Goal: Task Accomplishment & Management: Complete application form

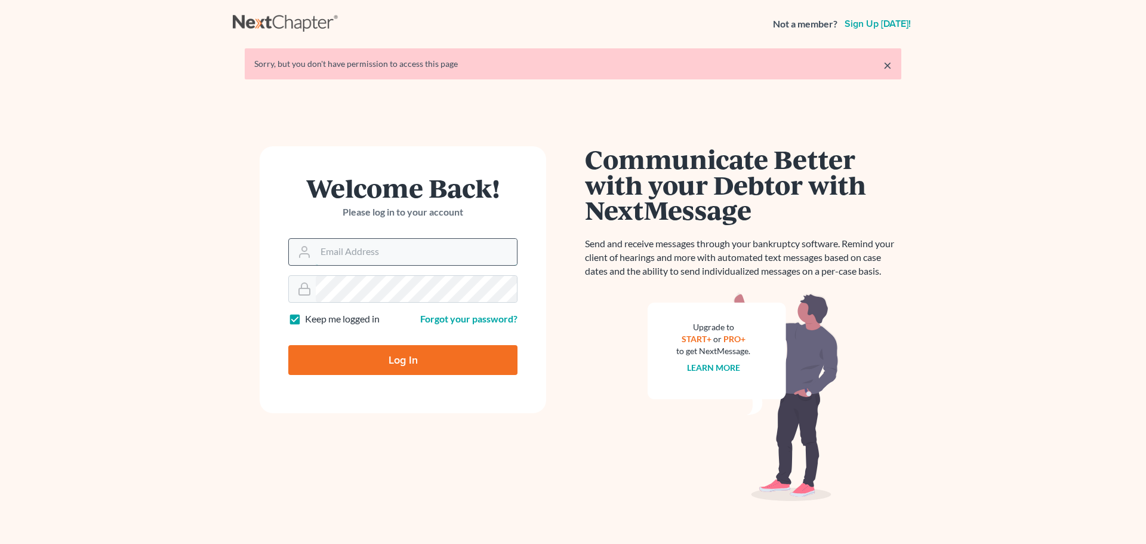
drag, startPoint x: 0, startPoint y: 0, endPoint x: 436, endPoint y: 251, distance: 503.1
click at [436, 251] on input "Email Address" at bounding box center [416, 252] width 201 height 26
type input "lawfirm@banikandrenner.com"
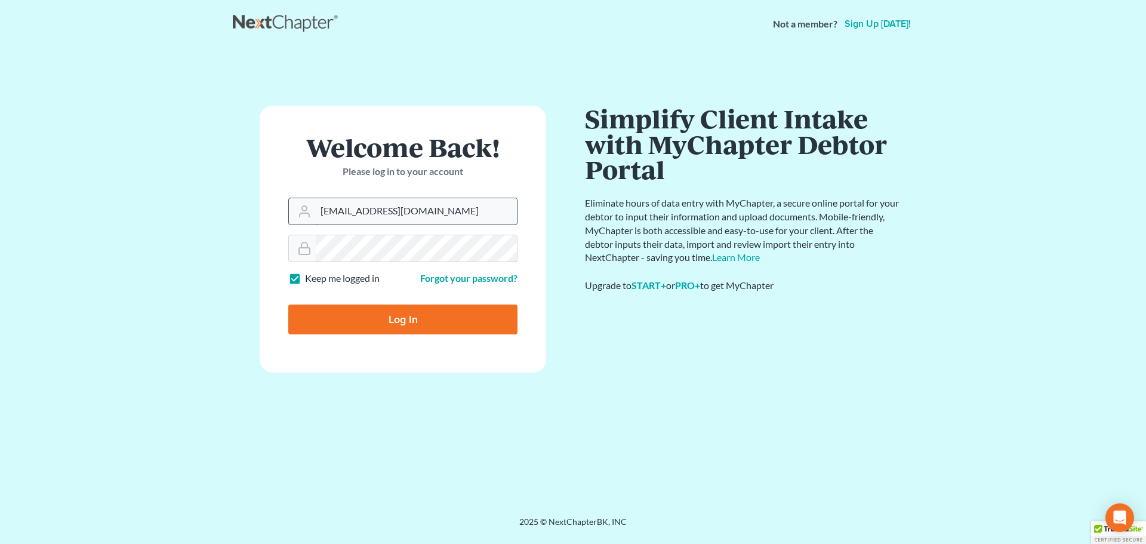
click at [288, 304] on input "Log In" at bounding box center [402, 319] width 229 height 30
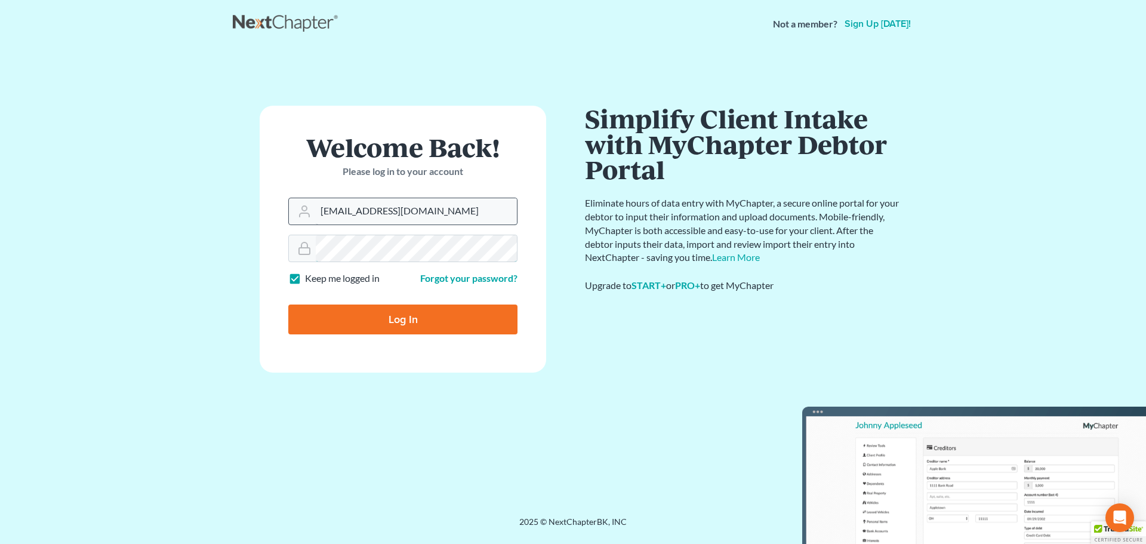
type input "Thinking..."
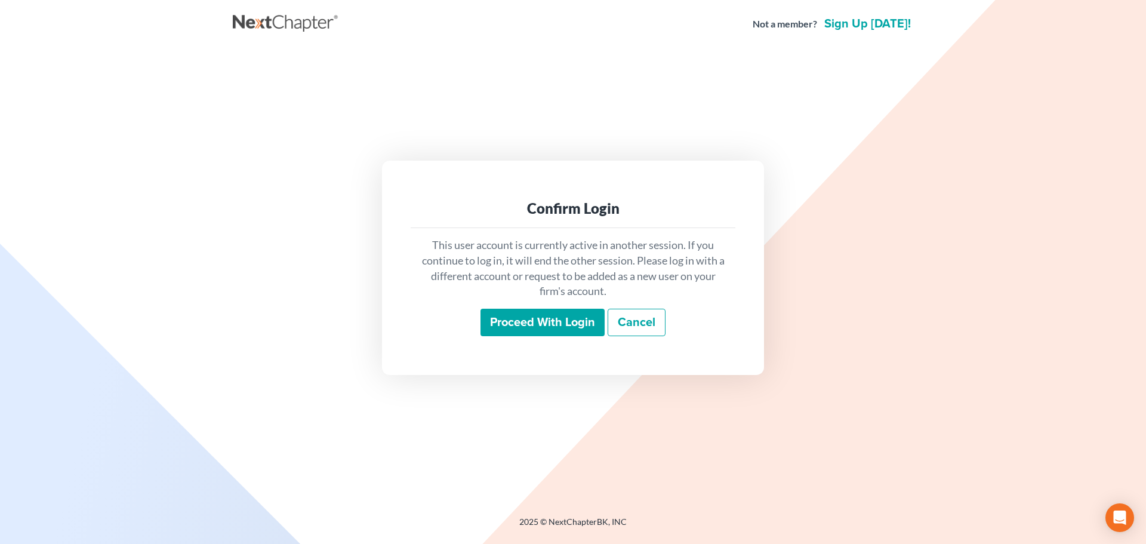
click at [511, 323] on input "Proceed with login" at bounding box center [542, 322] width 124 height 27
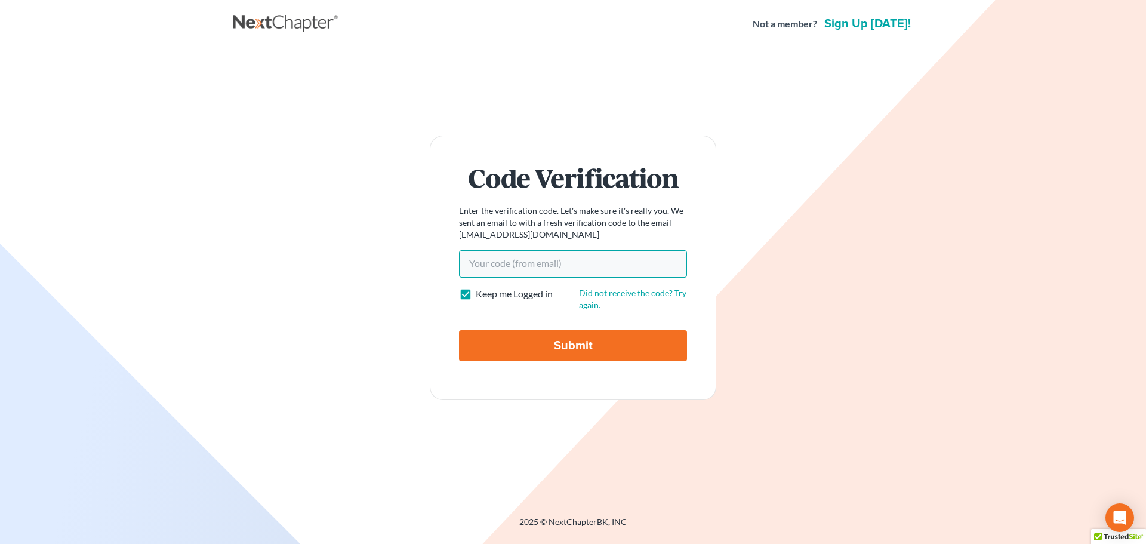
click at [461, 264] on input "Your code(from email)" at bounding box center [573, 263] width 228 height 27
paste input "ac0a24"
type input "ac0a24"
click at [520, 357] on input "Submit" at bounding box center [573, 345] width 228 height 31
type input "Thinking..."
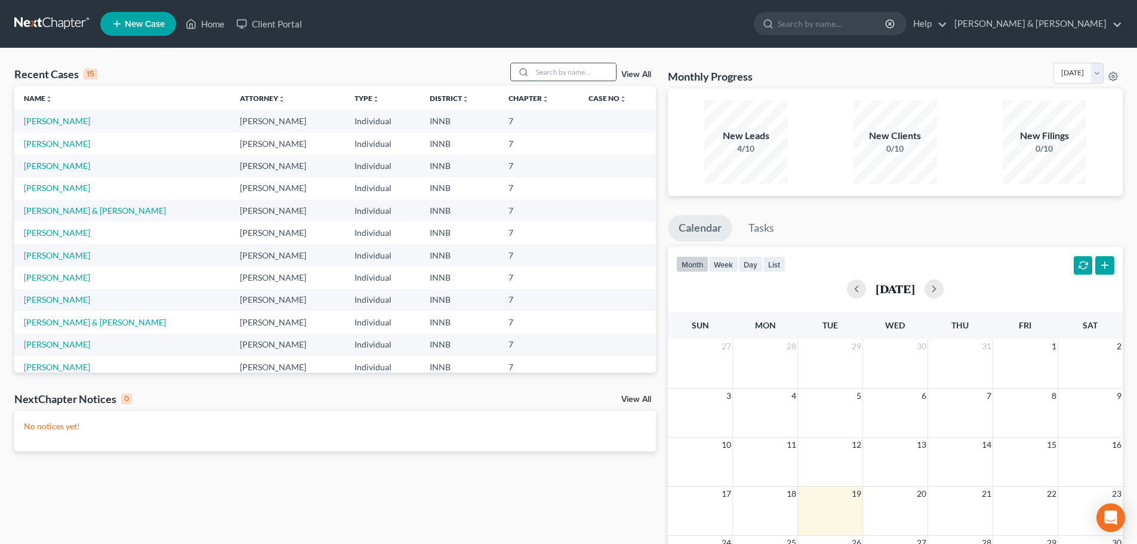
click at [542, 75] on input "search" at bounding box center [574, 71] width 84 height 17
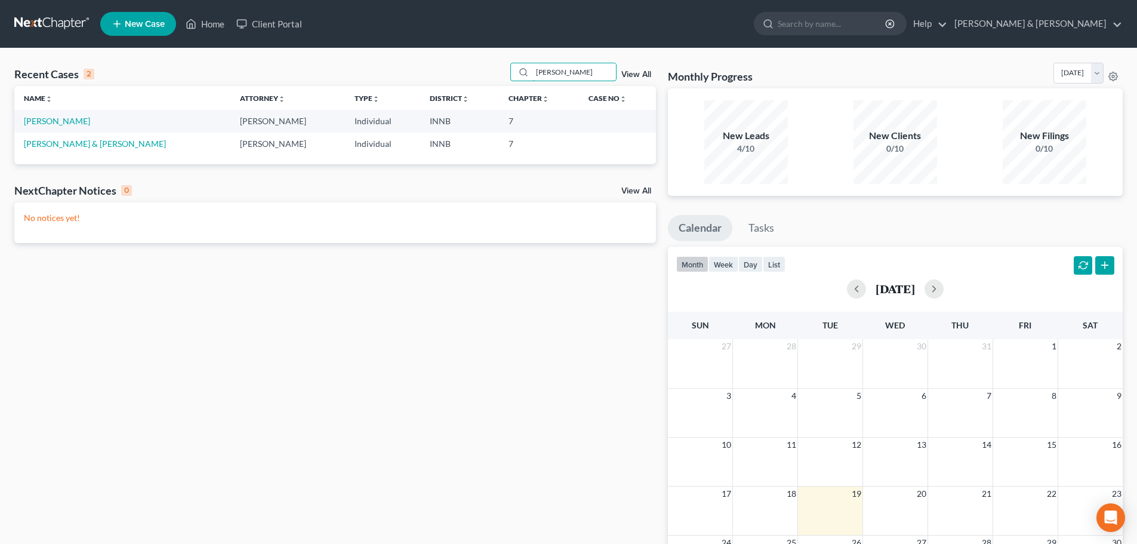
type input "[PERSON_NAME]"
click at [141, 23] on span "New Case" at bounding box center [145, 24] width 40 height 9
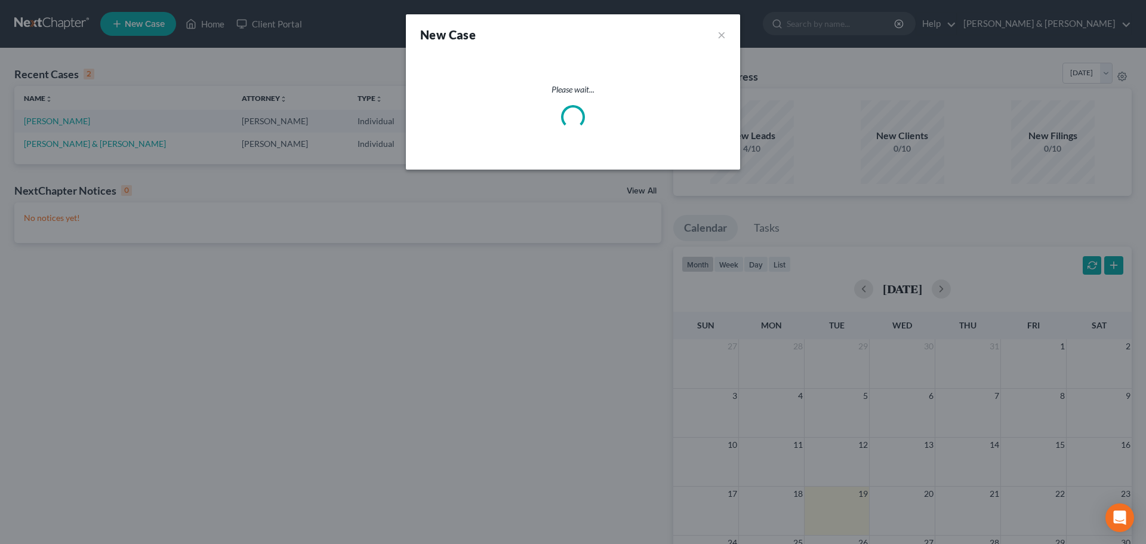
select select "27"
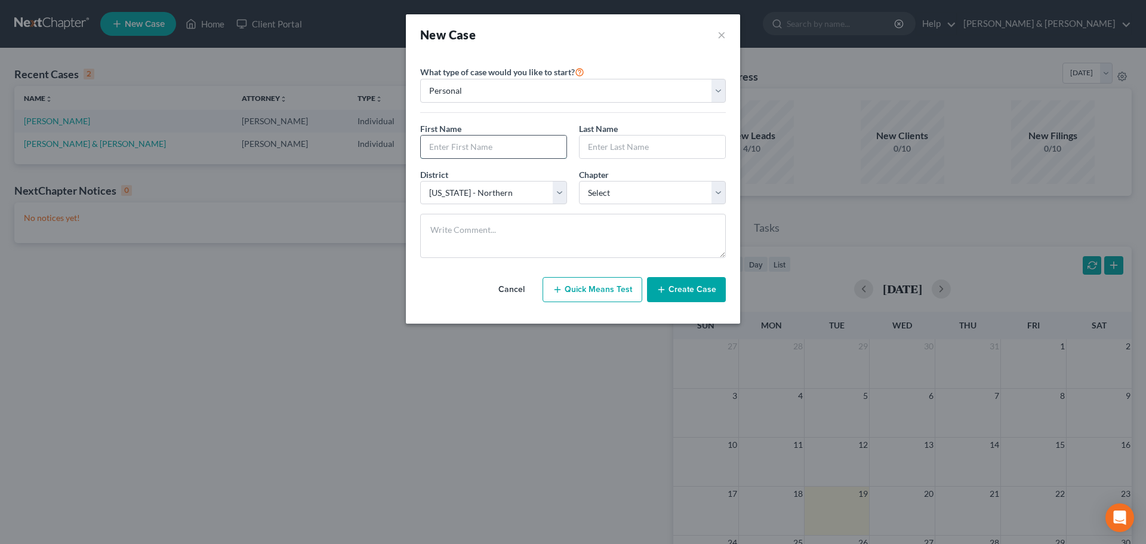
click at [458, 147] on input "text" at bounding box center [494, 146] width 146 height 23
type input "Marco"
type input "Alvarado"
select select "0"
click at [668, 300] on button "Create Case" at bounding box center [686, 289] width 79 height 25
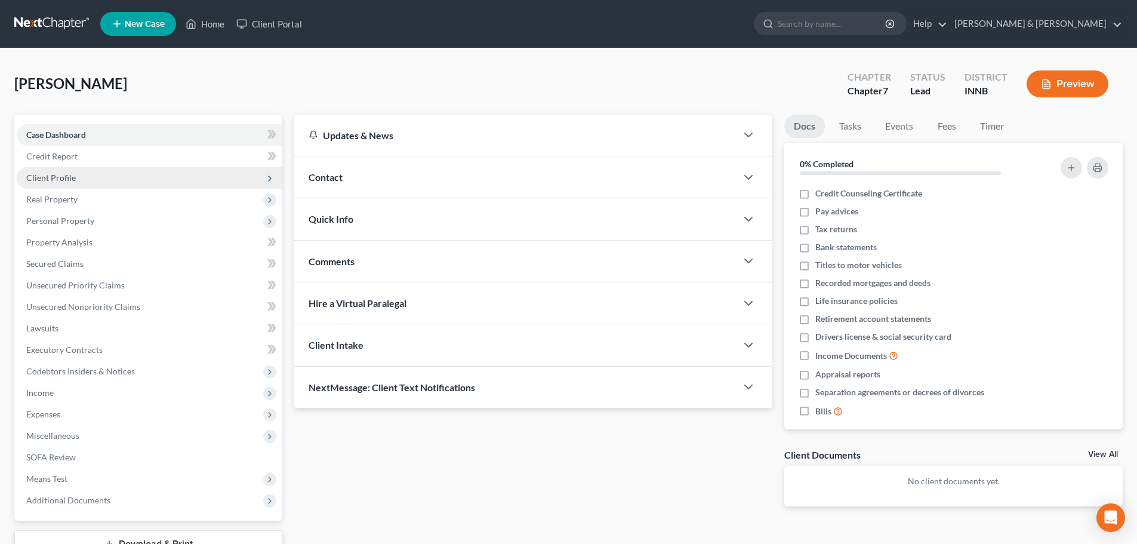
click at [51, 177] on span "Client Profile" at bounding box center [51, 177] width 50 height 10
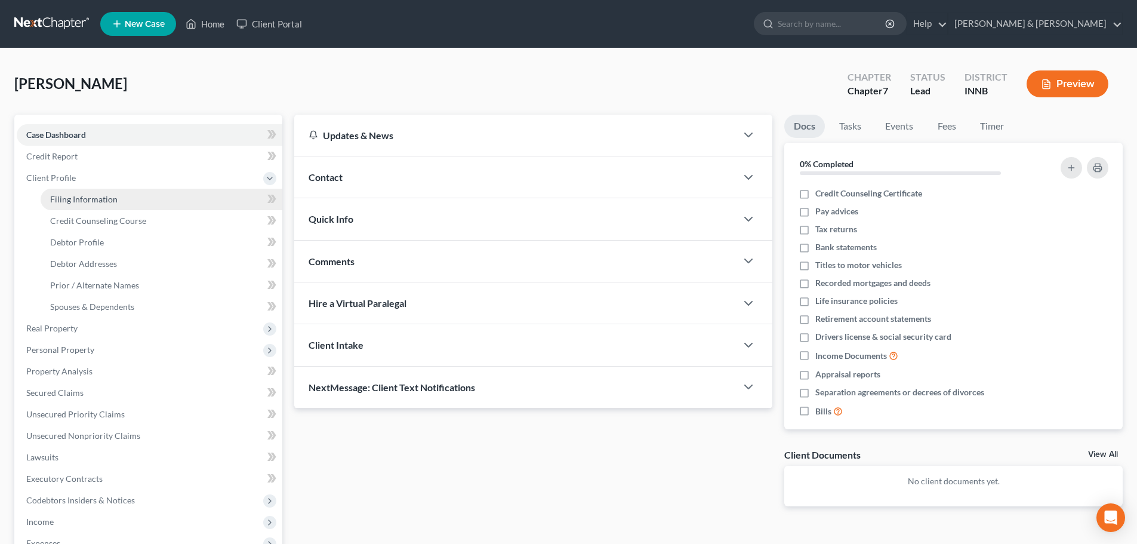
click at [64, 203] on span "Filing Information" at bounding box center [83, 199] width 67 height 10
select select "1"
select select "0"
select select "27"
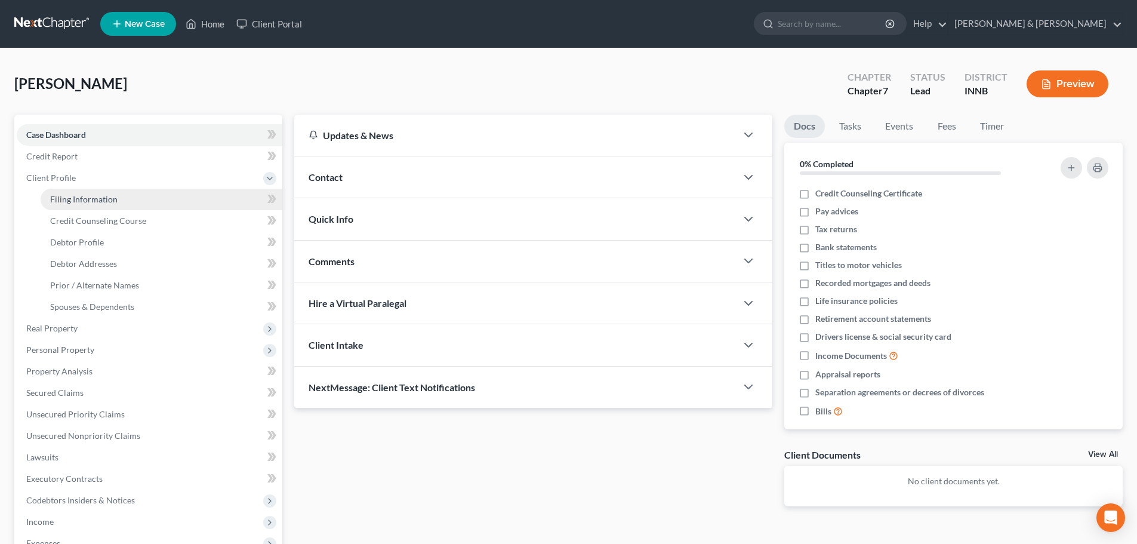
select select "15"
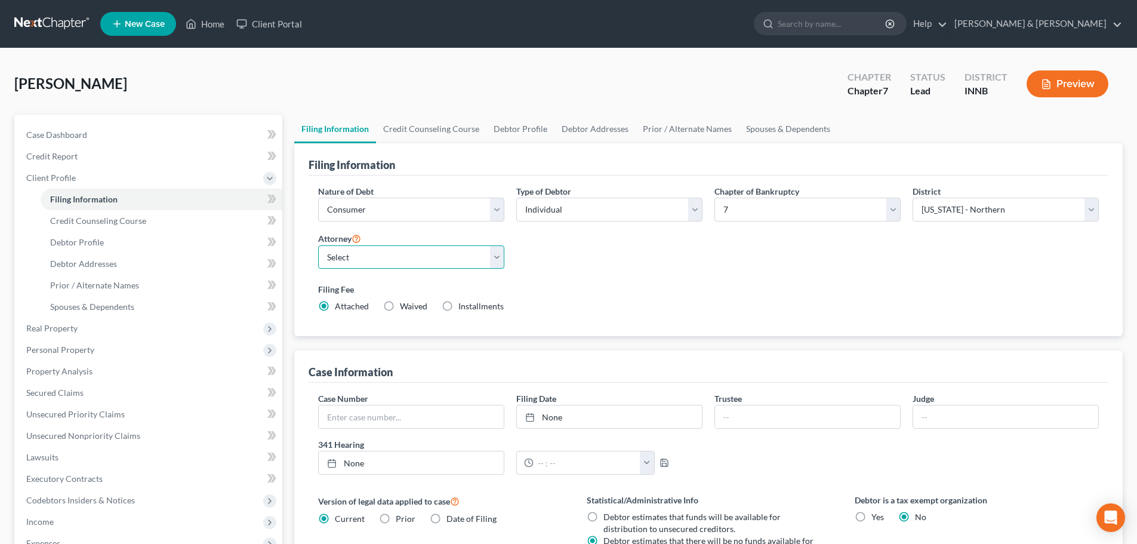
click at [347, 257] on select "Select Tamara Renner - IN Michael Banik - INNB" at bounding box center [411, 257] width 186 height 24
select select "0"
click at [318, 245] on select "Select Tamara Renner - IN Michael Banik - INNB" at bounding box center [411, 257] width 186 height 24
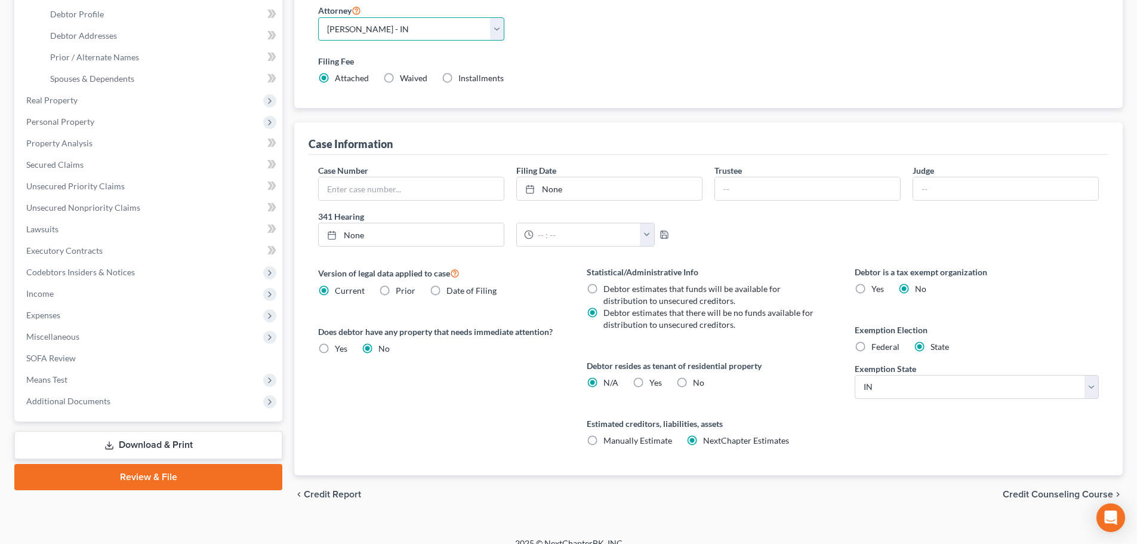
scroll to position [239, 0]
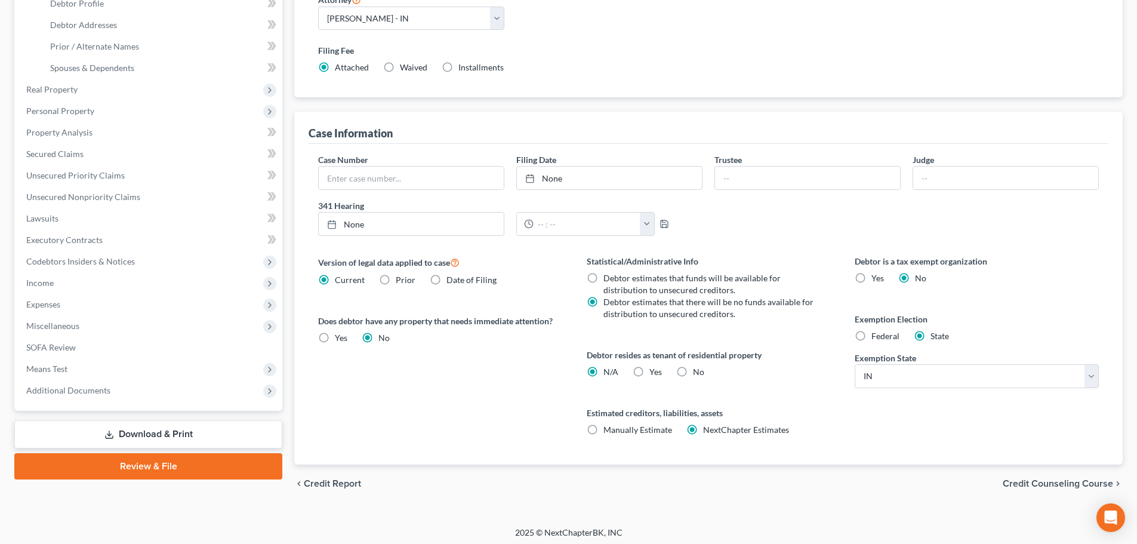
click at [649, 372] on label "Yes Yes" at bounding box center [655, 372] width 13 height 12
click at [654, 372] on input "Yes Yes" at bounding box center [658, 370] width 8 height 8
radio input "true"
radio input "false"
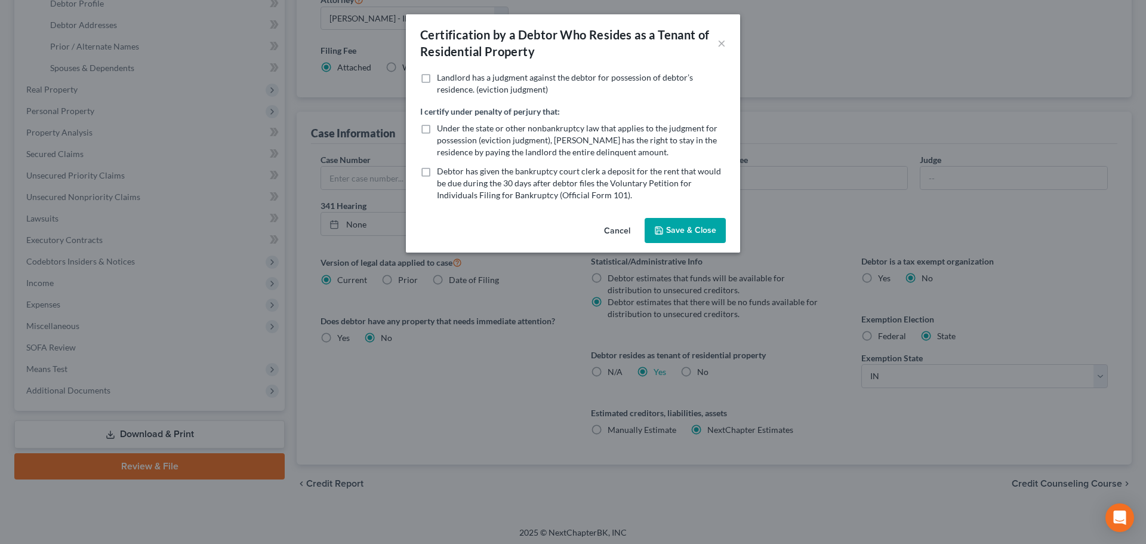
click at [692, 234] on button "Save & Close" at bounding box center [685, 230] width 81 height 25
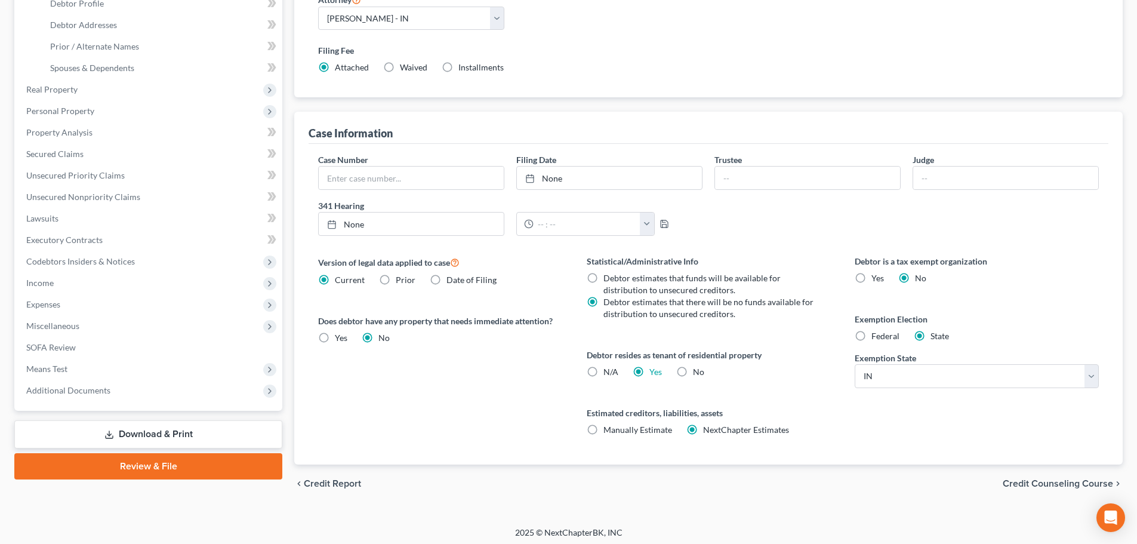
click at [1019, 481] on span "Credit Counseling Course" at bounding box center [1058, 484] width 110 height 10
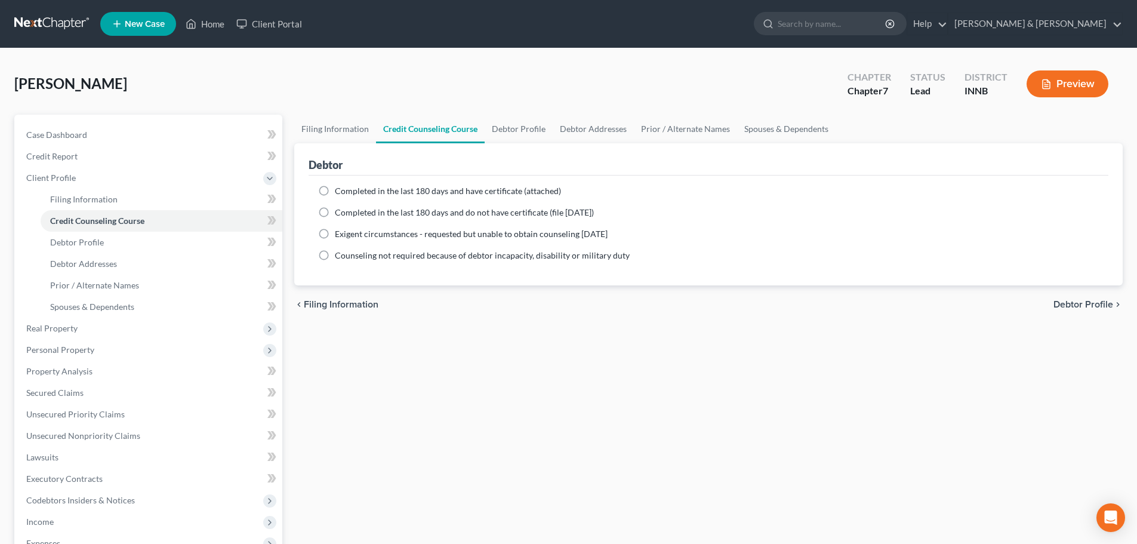
click at [335, 190] on label "Completed in the last 180 days and have certificate (attached)" at bounding box center [448, 191] width 226 height 12
click at [340, 190] on input "Completed in the last 180 days and have certificate (attached)" at bounding box center [344, 189] width 8 height 8
radio input "true"
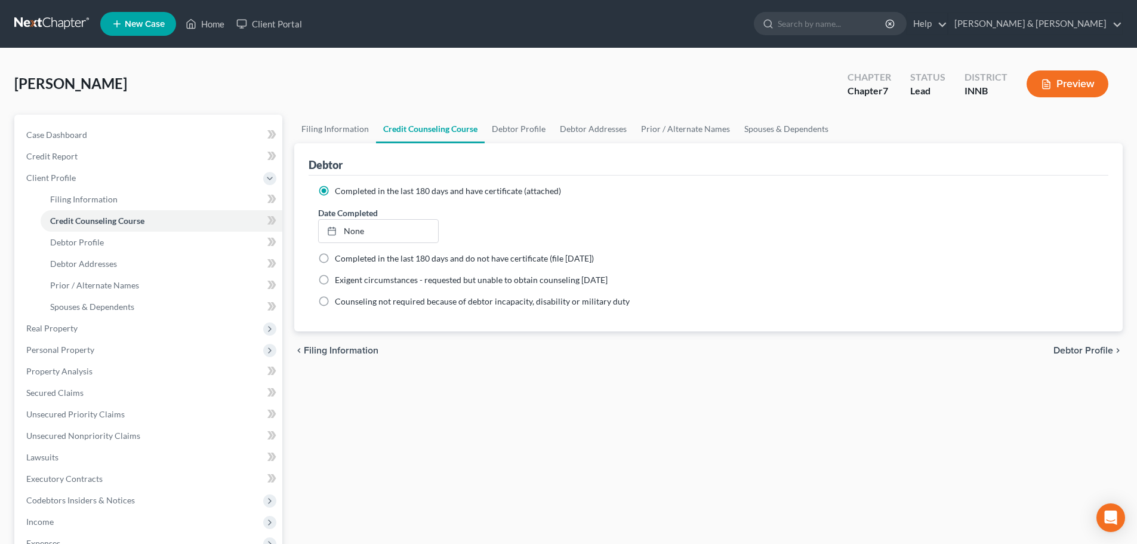
click at [1104, 347] on span "Debtor Profile" at bounding box center [1083, 351] width 60 height 10
select select "0"
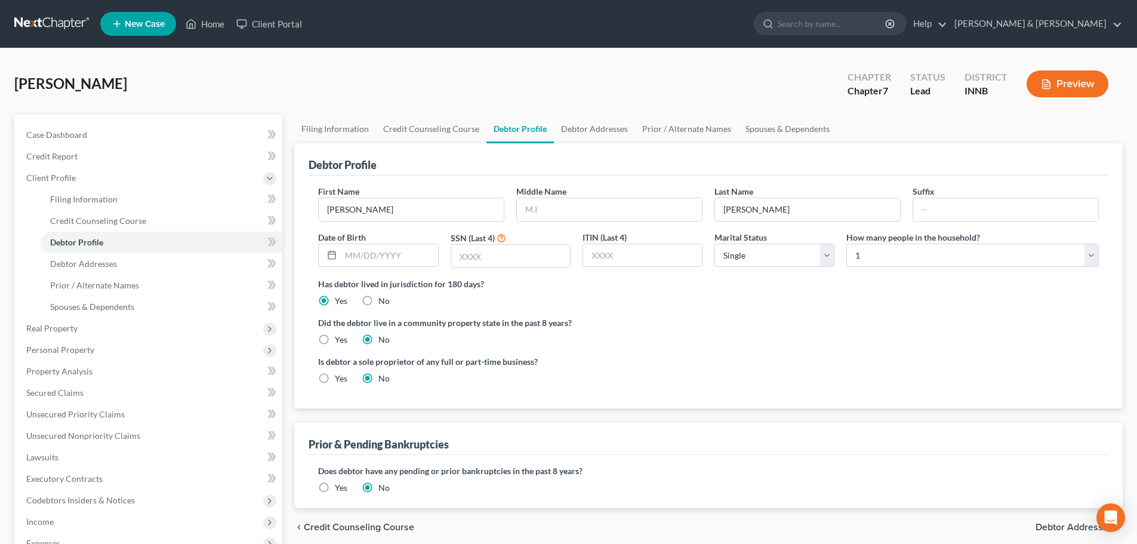
click at [543, 196] on label "Middle Name" at bounding box center [541, 191] width 50 height 13
click at [516, 259] on input "text" at bounding box center [510, 256] width 119 height 23
type input "5827"
click at [836, 342] on div "Did the debtor live in a community property state in the past 8 years? Yes No" at bounding box center [708, 330] width 781 height 29
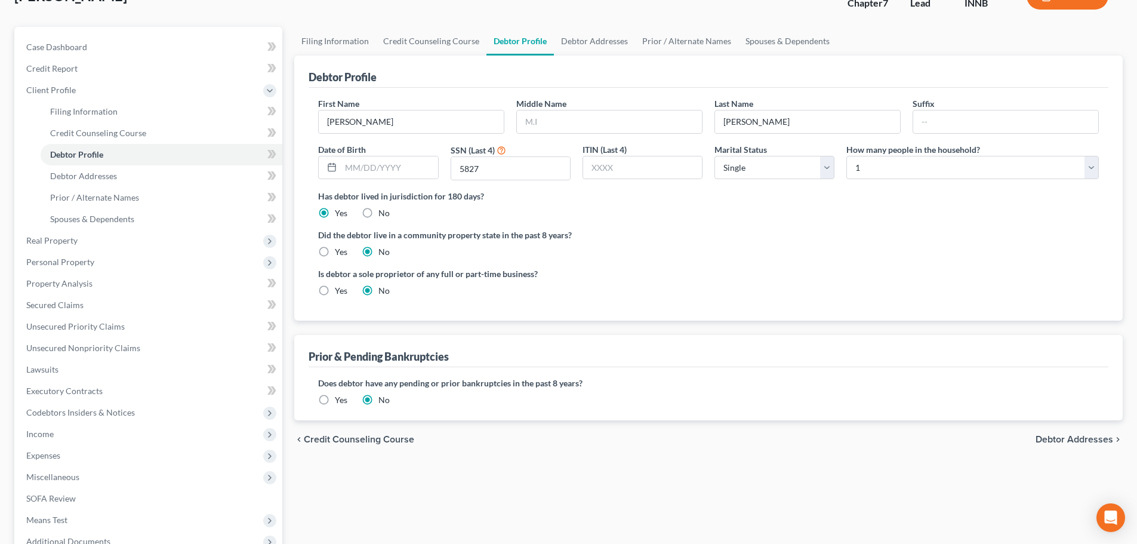
scroll to position [119, 0]
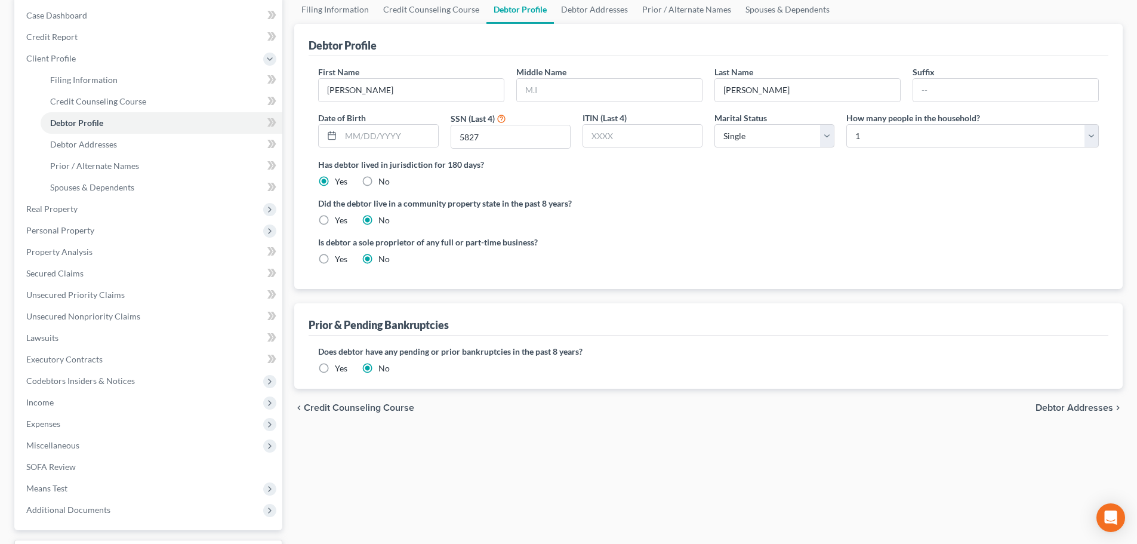
click at [1046, 406] on span "Debtor Addresses" at bounding box center [1074, 408] width 78 height 10
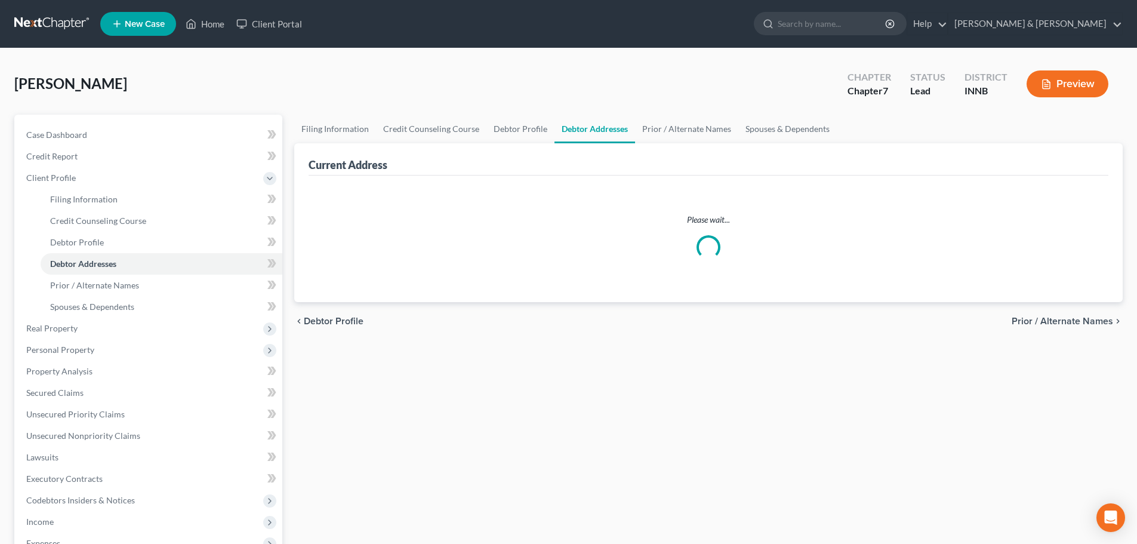
select select "0"
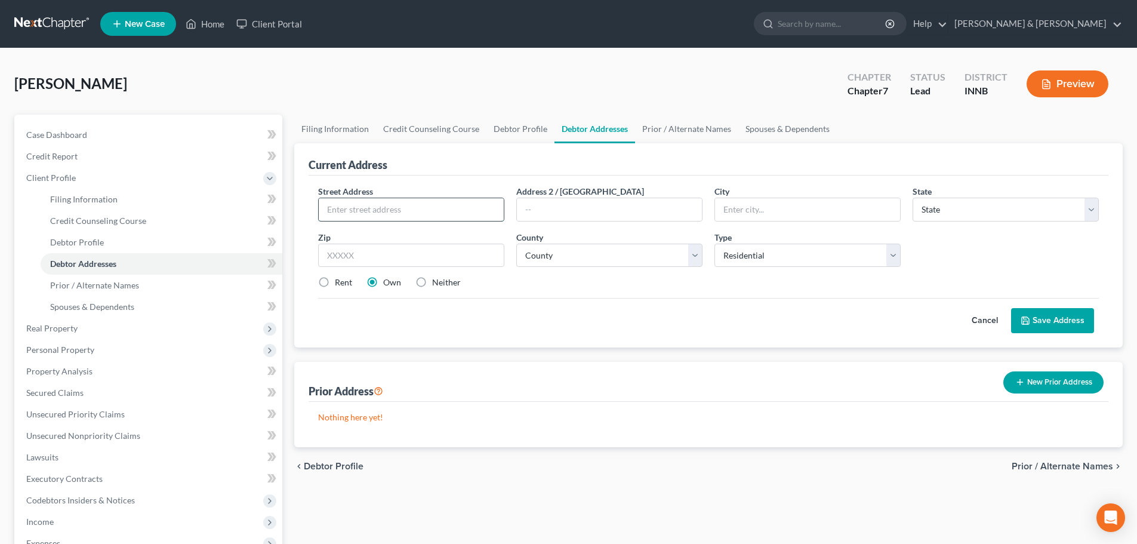
click at [410, 206] on input "text" at bounding box center [411, 209] width 185 height 23
type input "1215 W Hubbard Ave"
type input "46516"
type input "Elkhart"
select select "15"
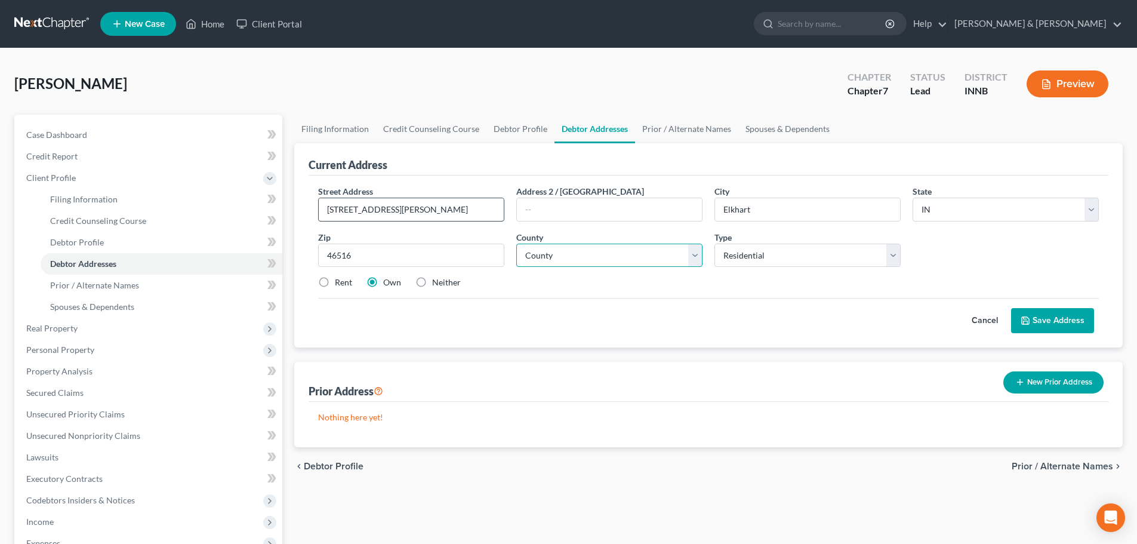
select select "19"
click at [335, 282] on label "Rent" at bounding box center [343, 282] width 17 height 12
click at [340, 282] on input "Rent" at bounding box center [344, 280] width 8 height 8
radio input "true"
click at [1057, 316] on button "Save Address" at bounding box center [1052, 320] width 83 height 25
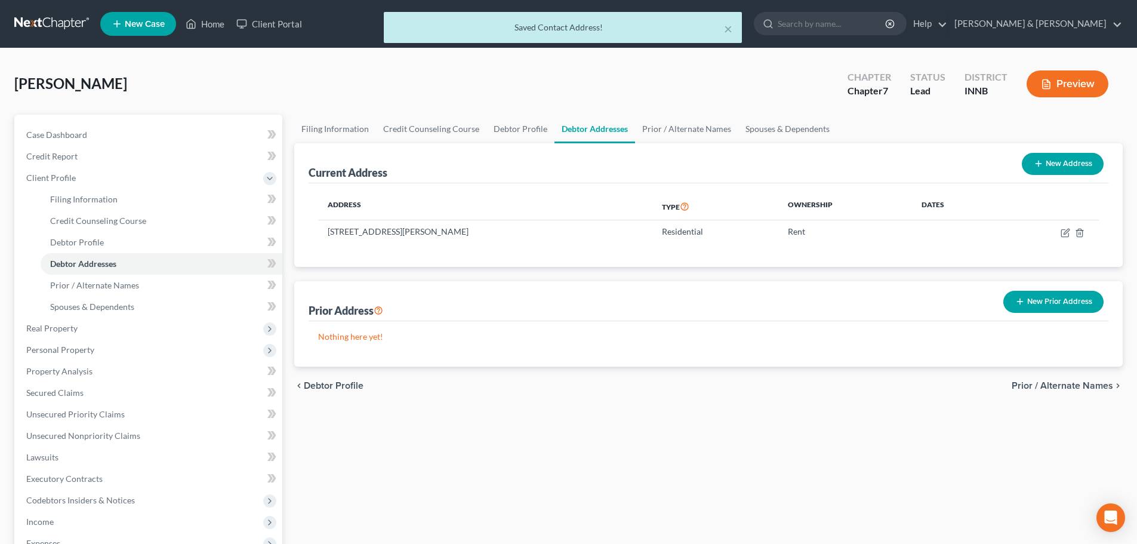
click at [1060, 392] on div "chevron_left Debtor Profile Prior / Alternate Names chevron_right" at bounding box center [708, 385] width 828 height 38
click at [1059, 383] on span "Prior / Alternate Names" at bounding box center [1062, 386] width 101 height 10
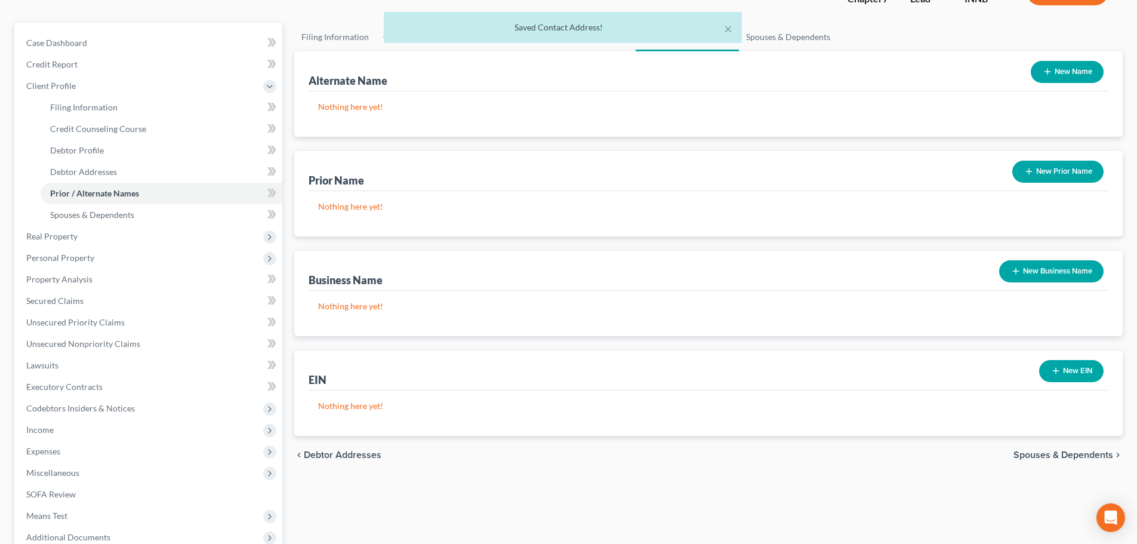
scroll to position [220, 0]
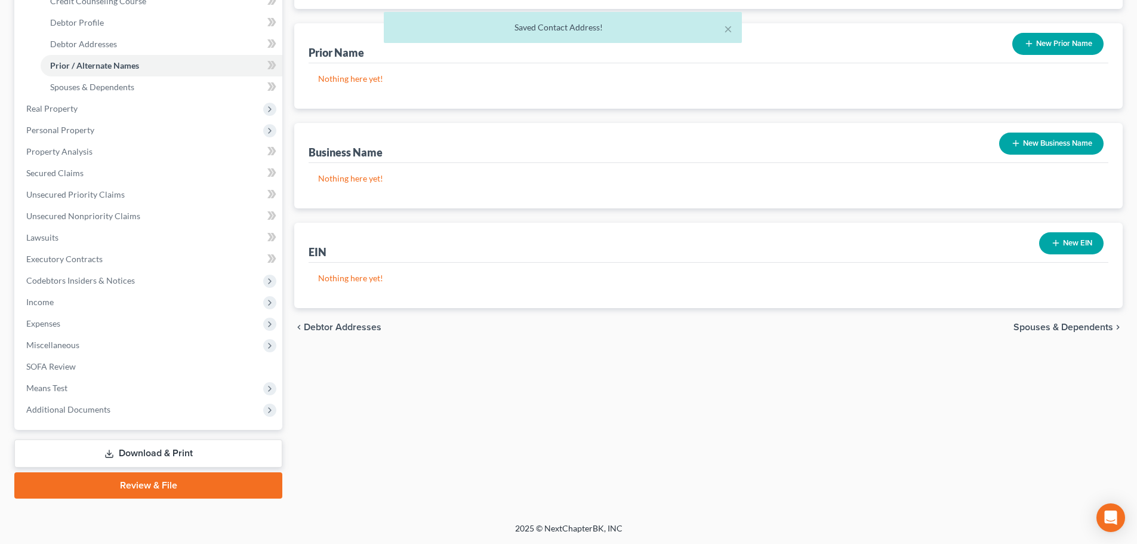
click at [1071, 329] on span "Spouses & Dependents" at bounding box center [1063, 327] width 100 height 10
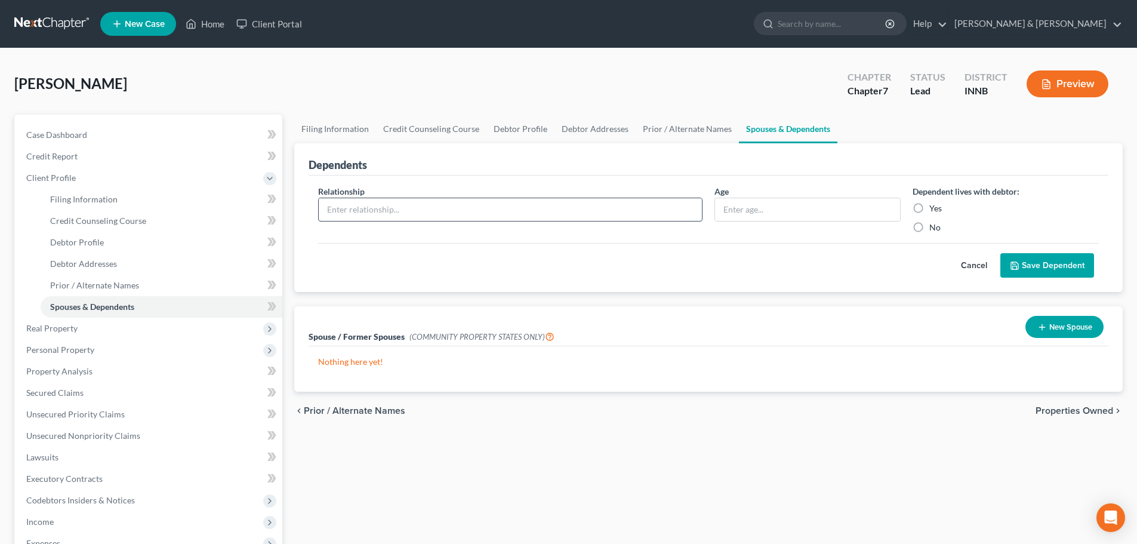
click at [426, 212] on input "text" at bounding box center [510, 209] width 383 height 23
type input "son"
click at [929, 229] on label "No" at bounding box center [934, 227] width 11 height 12
click at [934, 229] on input "No" at bounding box center [938, 225] width 8 height 8
radio input "true"
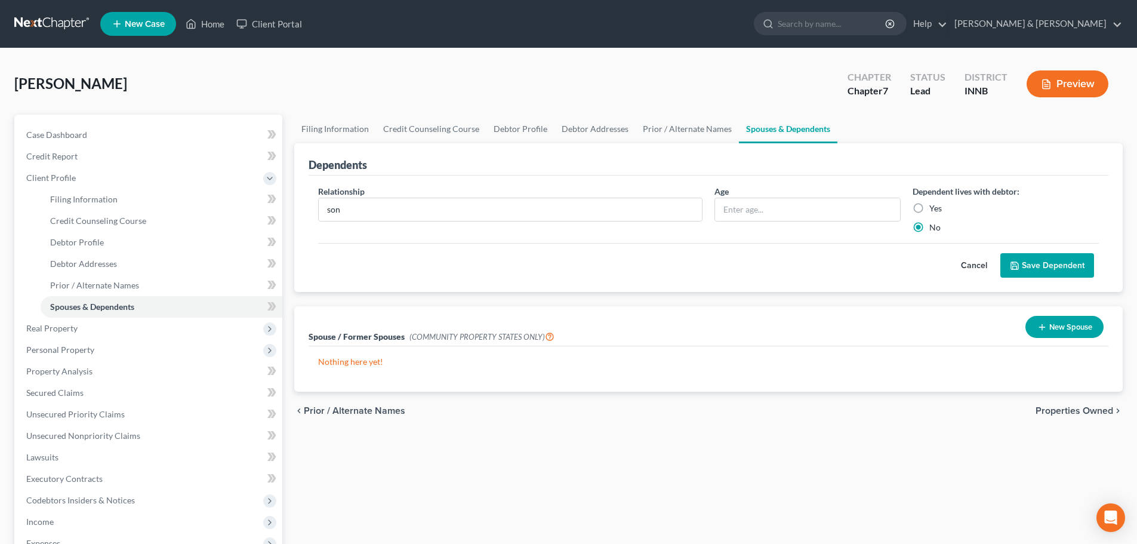
click at [1028, 268] on button "Save Dependent" at bounding box center [1047, 265] width 94 height 25
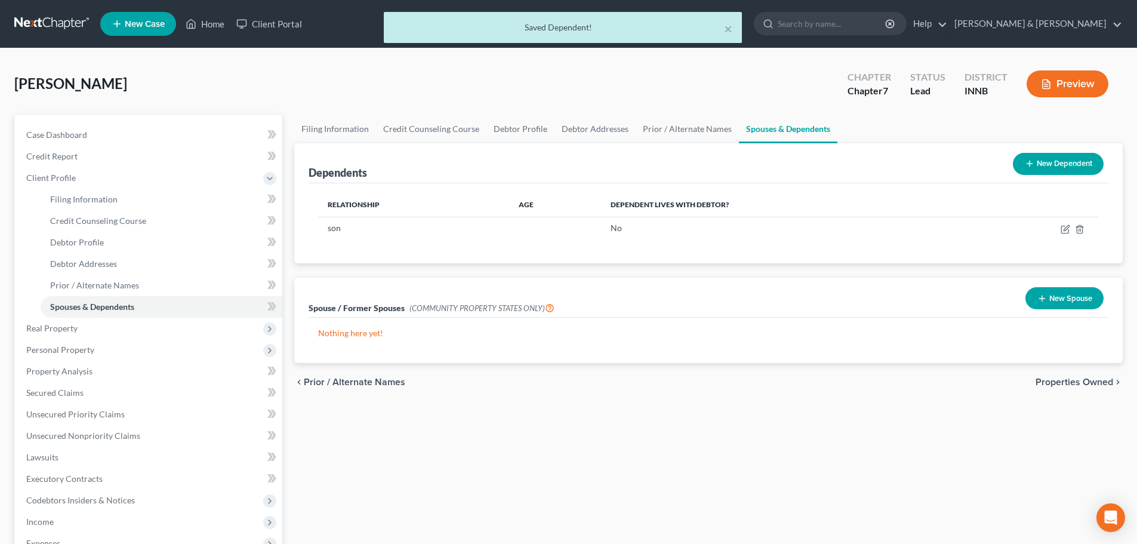
click at [1065, 168] on button "New Dependent" at bounding box center [1058, 164] width 91 height 22
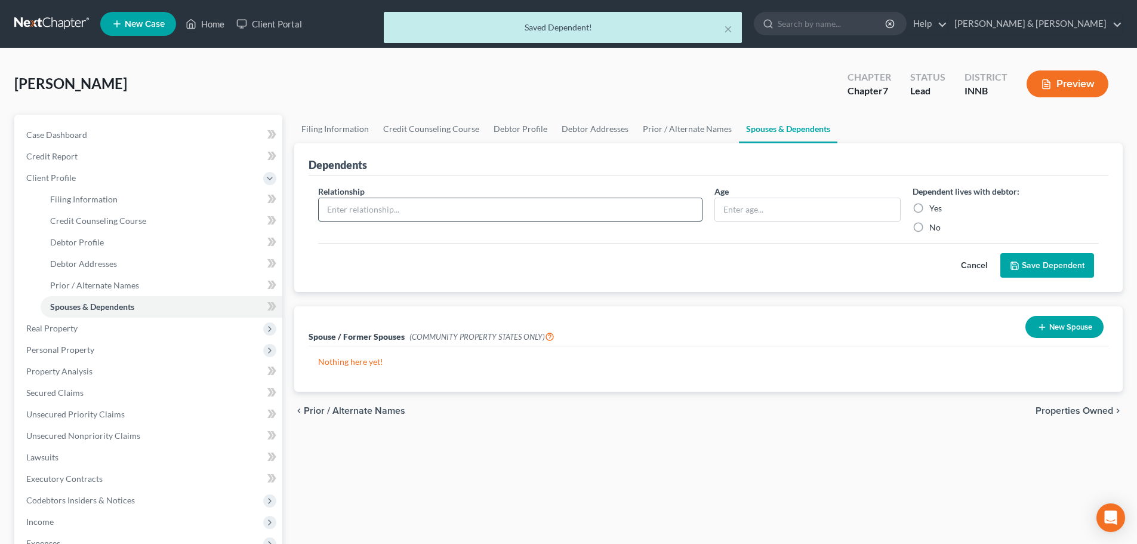
click at [394, 215] on input "text" at bounding box center [510, 209] width 383 height 23
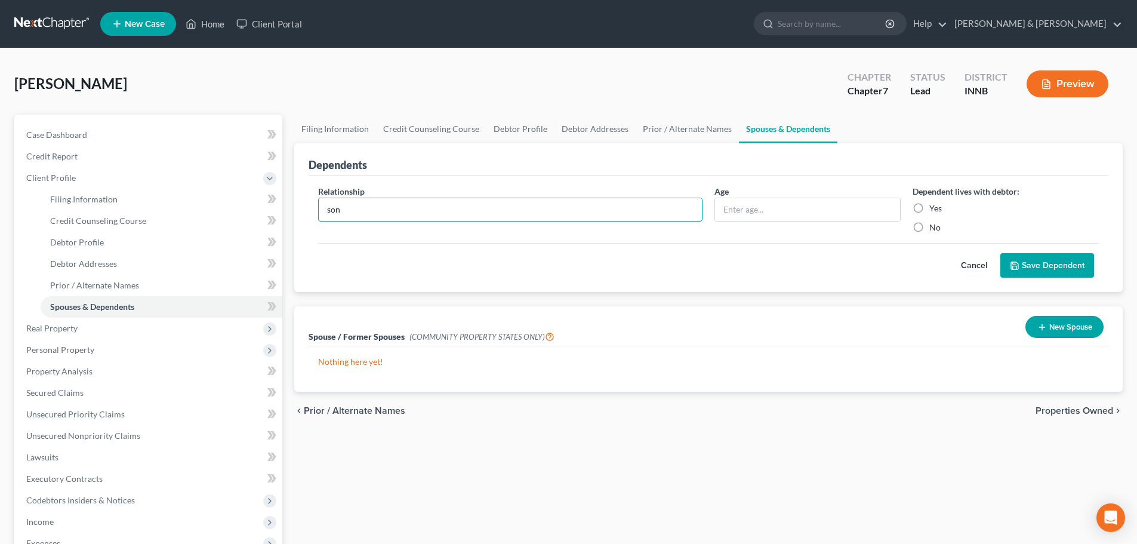
type input "son"
click at [929, 228] on label "No" at bounding box center [934, 227] width 11 height 12
click at [934, 228] on input "No" at bounding box center [938, 225] width 8 height 8
radio input "true"
click at [1031, 263] on button "Save Dependent" at bounding box center [1047, 265] width 94 height 25
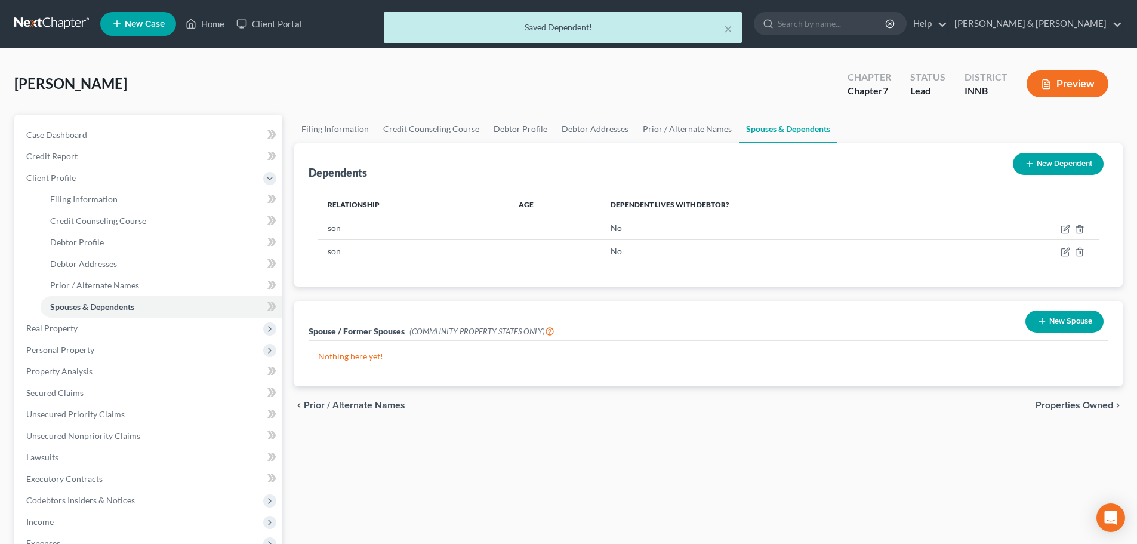
click at [1091, 403] on span "Properties Owned" at bounding box center [1074, 405] width 78 height 10
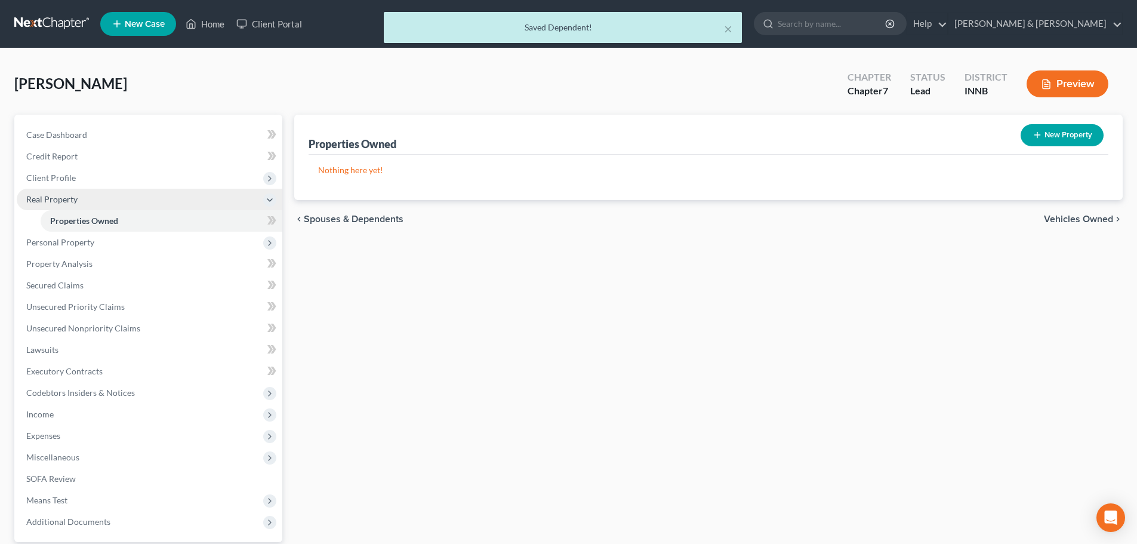
click at [50, 199] on span "Real Property" at bounding box center [51, 199] width 51 height 10
